Goal: Navigation & Orientation: Find specific page/section

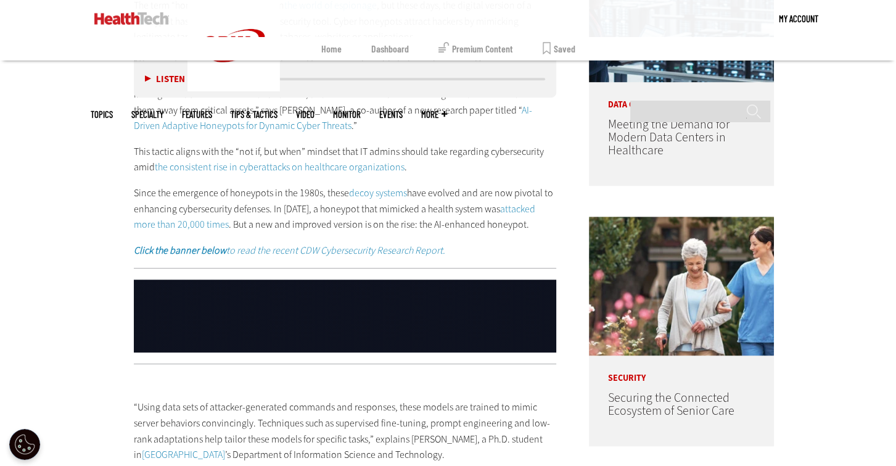
scroll to position [762, 0]
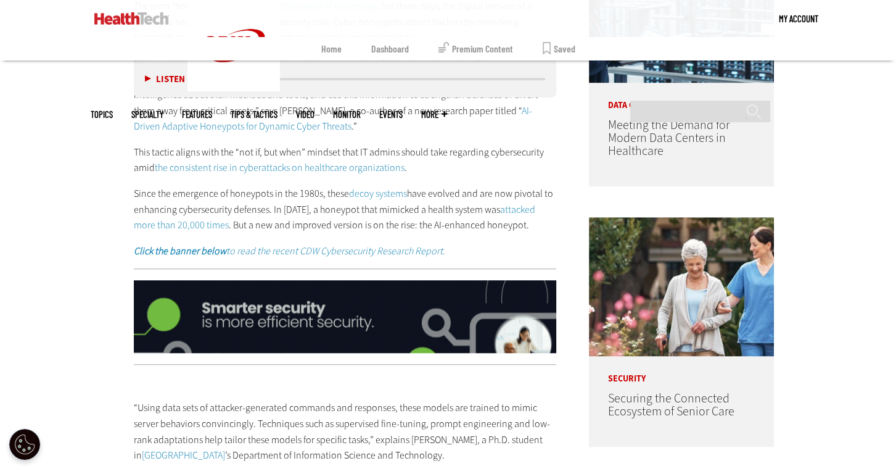
click at [146, 23] on img at bounding box center [131, 18] width 75 height 12
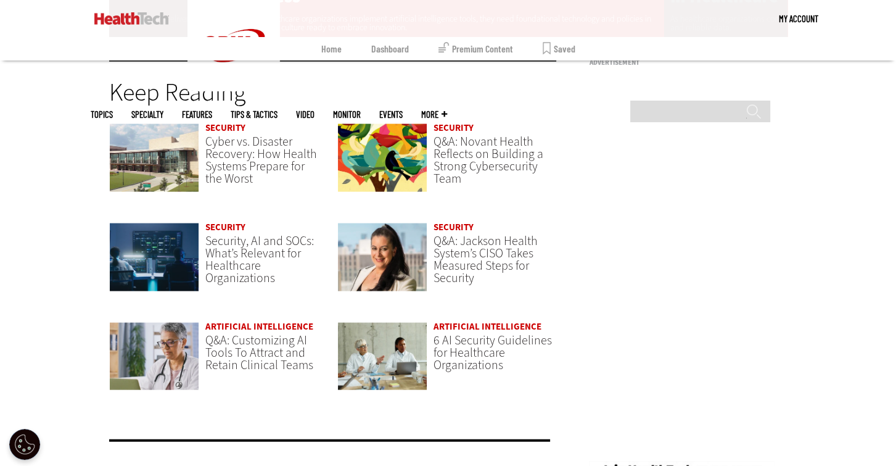
scroll to position [3155, 0]
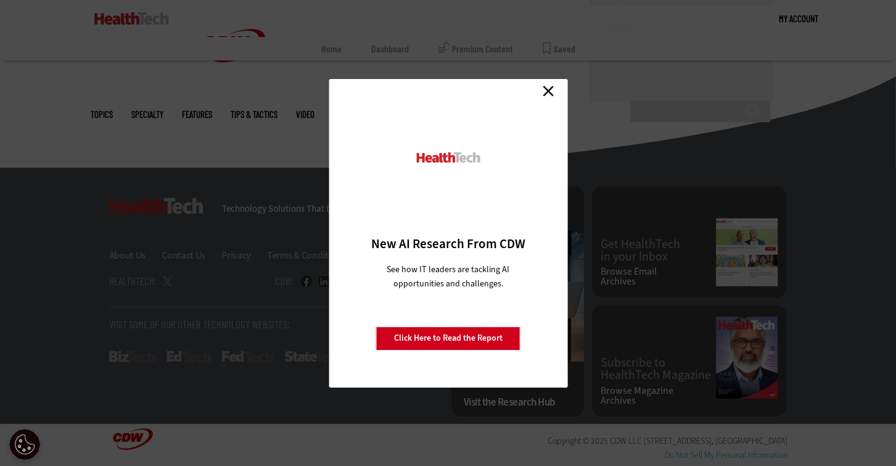
click at [373, 417] on div "Close New AI Research From CDW See how IT leaders are tackling AI opportunities…" at bounding box center [448, 233] width 896 height 466
click at [552, 88] on link "Close" at bounding box center [548, 91] width 19 height 19
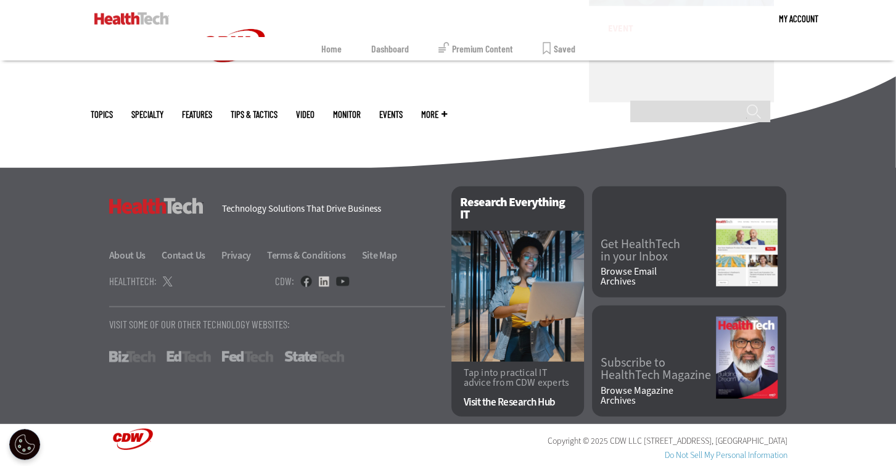
click at [318, 278] on link at bounding box center [323, 281] width 11 height 11
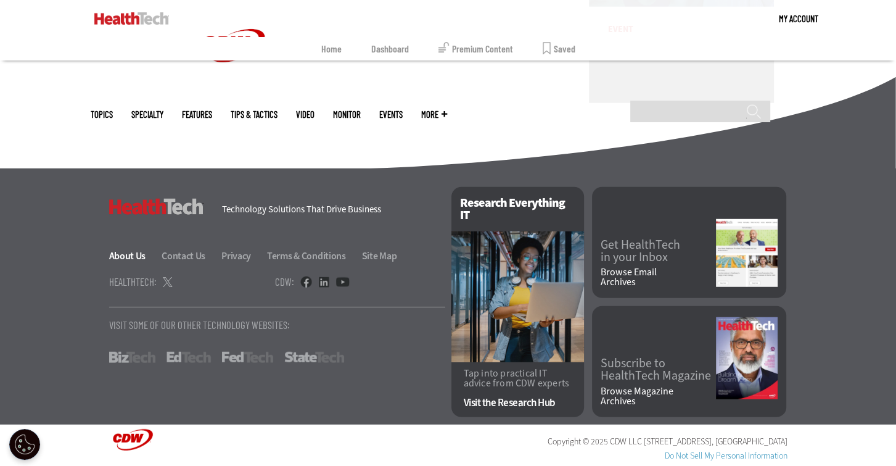
click at [128, 255] on link "About Us" at bounding box center [134, 255] width 51 height 13
